Goal: Complete application form

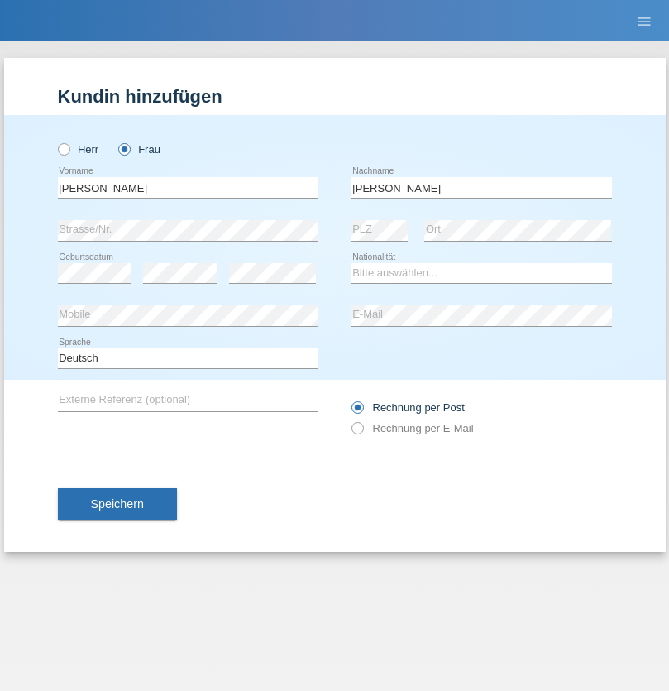
type input "[PERSON_NAME]"
select select "CH"
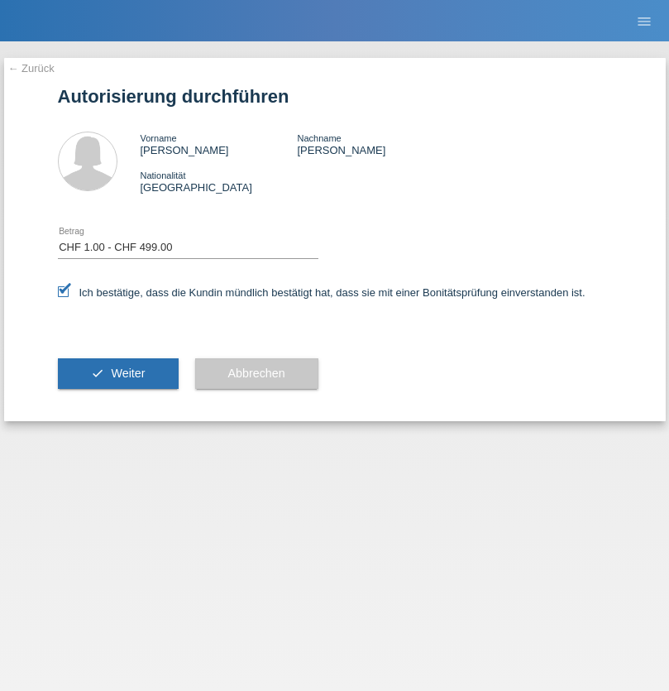
select select "1"
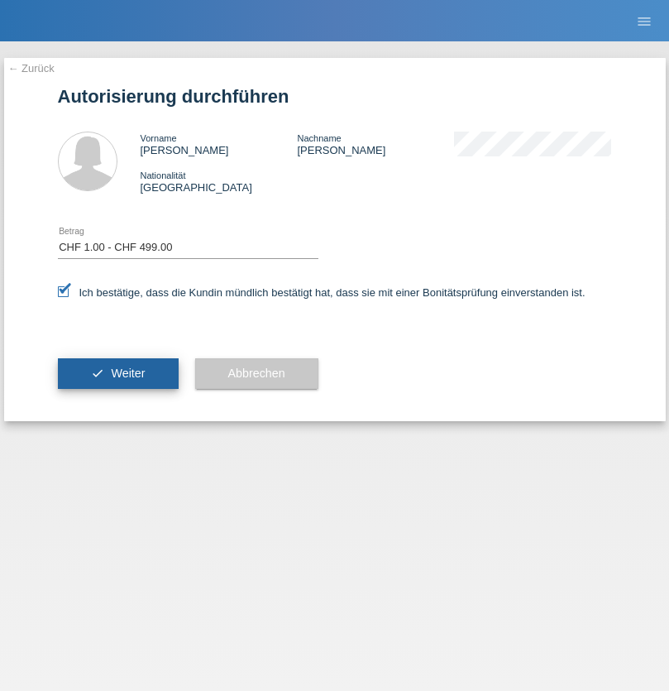
click at [117, 373] on span "Weiter" at bounding box center [128, 372] width 34 height 13
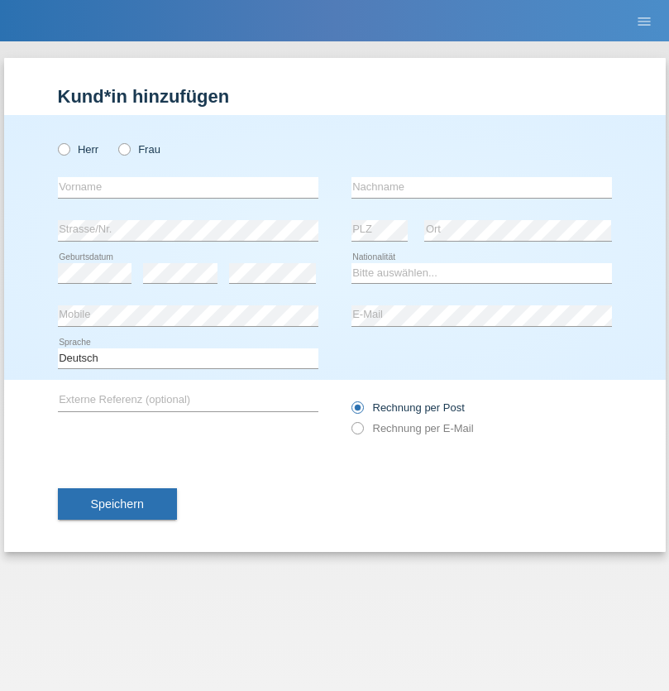
radio input "true"
click at [188, 187] on input "text" at bounding box center [188, 187] width 261 height 21
type input "Eva"
click at [481, 187] on input "text" at bounding box center [481, 187] width 261 height 21
type input "Ebner"
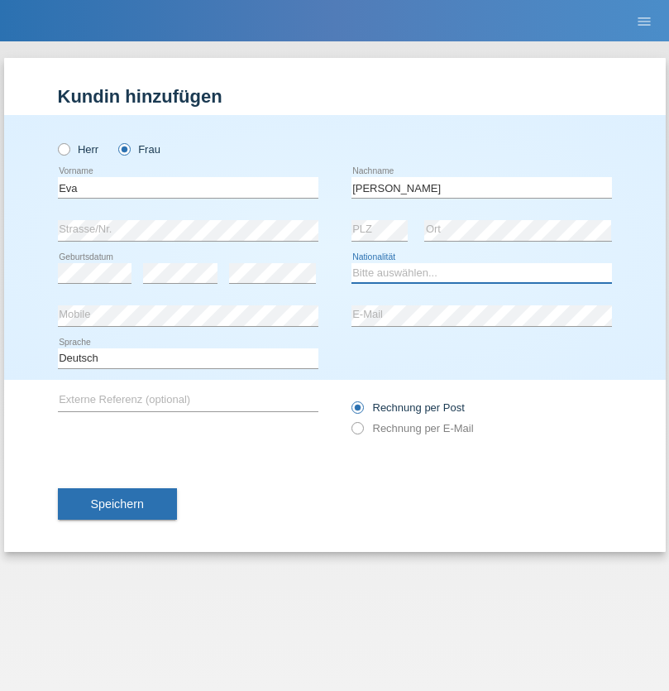
select select "AT"
select select "C"
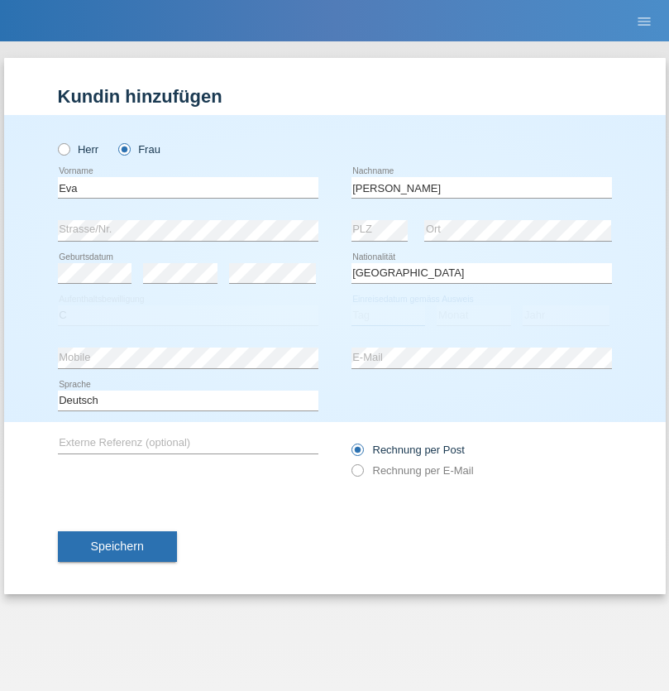
select select "09"
select select "2021"
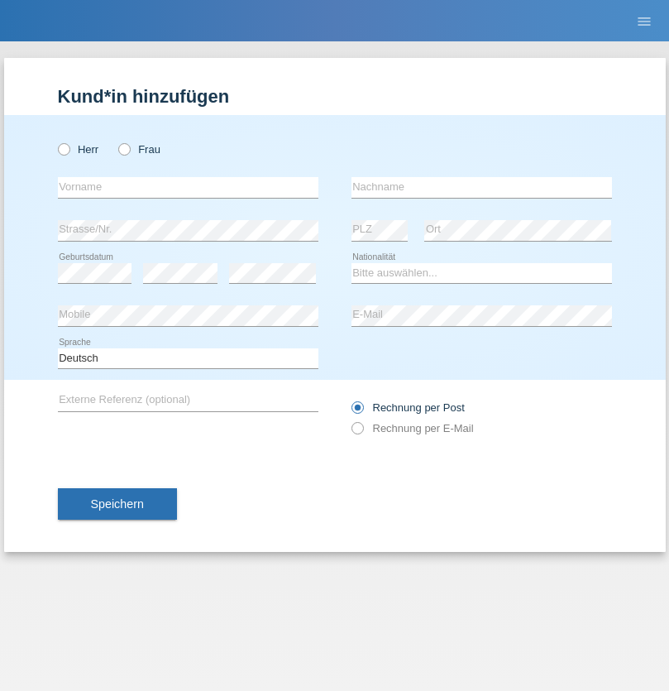
radio input "true"
click at [188, 187] on input "text" at bounding box center [188, 187] width 261 height 21
type input "[PERSON_NAME]"
click at [481, 187] on input "text" at bounding box center [481, 187] width 261 height 21
type input "Bierend"
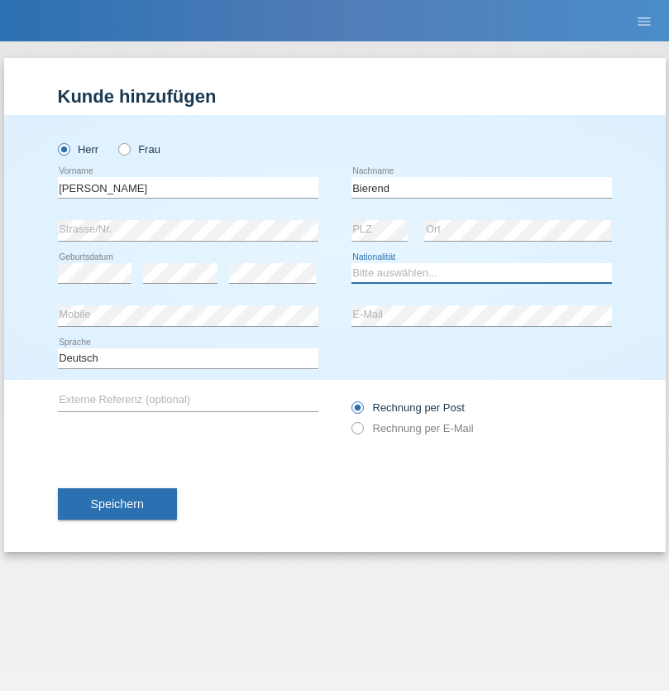
select select "DE"
select select "C"
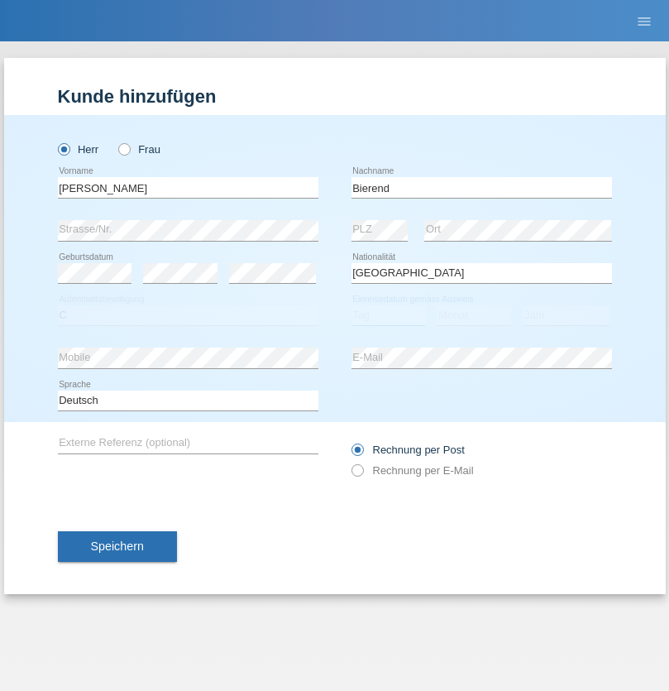
select select "01"
select select "10"
select select "2021"
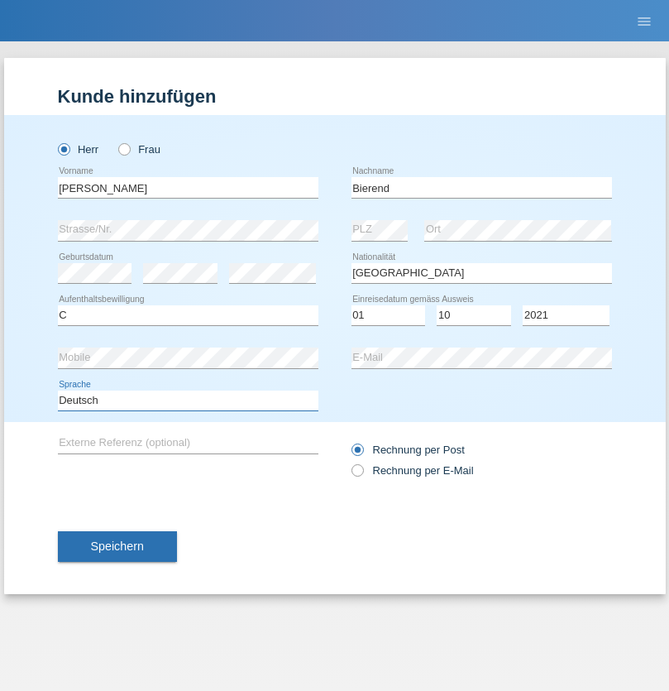
select select "en"
